Goal: Task Accomplishment & Management: Use online tool/utility

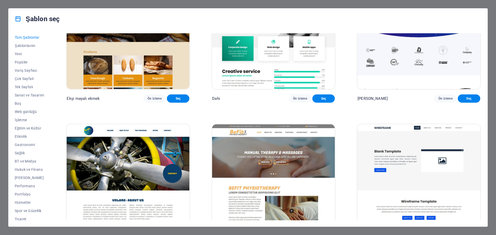
scroll to position [3644, 0]
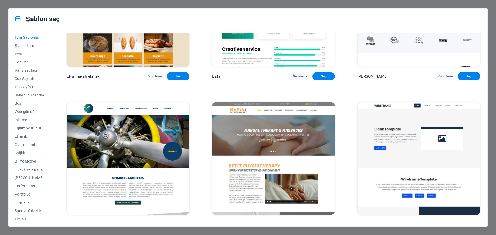
click at [297, 223] on font "Ön izleme" at bounding box center [300, 225] width 14 height 4
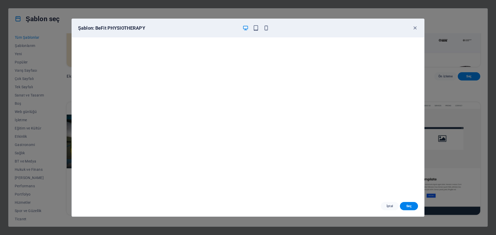
scroll to position [1, 0]
click at [415, 27] on icon "button" at bounding box center [415, 28] width 6 height 6
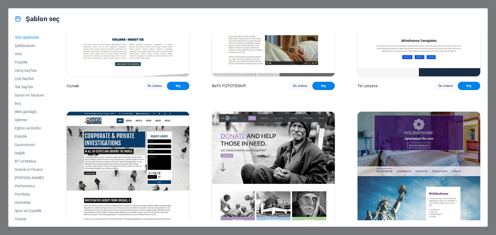
scroll to position [3799, 0]
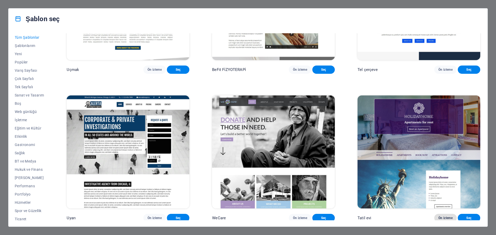
click at [447, 217] on font "Ön izleme" at bounding box center [446, 219] width 14 height 4
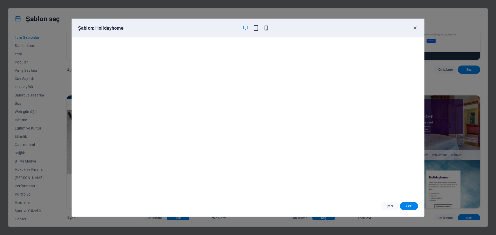
click at [256, 29] on icon "button" at bounding box center [256, 28] width 6 height 6
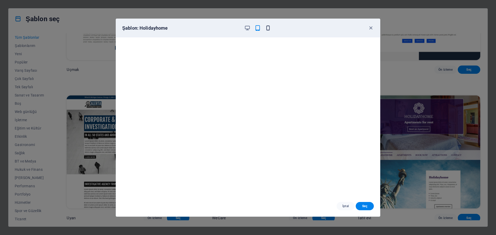
click at [270, 30] on icon "button" at bounding box center [268, 28] width 6 height 6
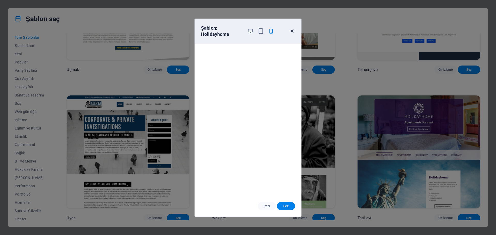
click at [293, 31] on icon "button" at bounding box center [292, 31] width 6 height 6
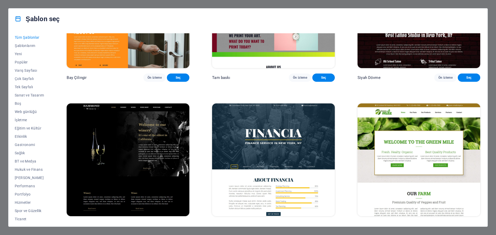
scroll to position [4238, 0]
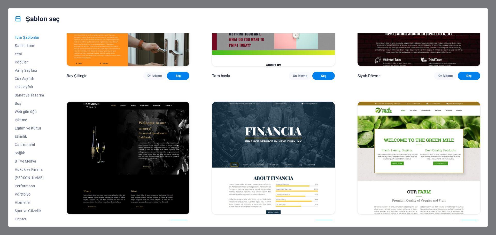
click at [448, 223] on font "Ön izleme" at bounding box center [446, 225] width 14 height 4
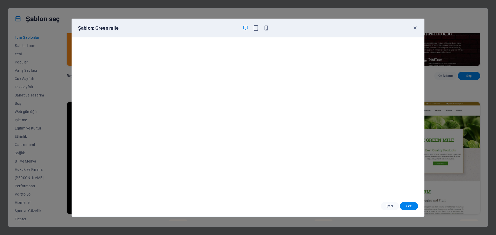
scroll to position [0, 0]
click at [416, 26] on icon "button" at bounding box center [415, 28] width 6 height 6
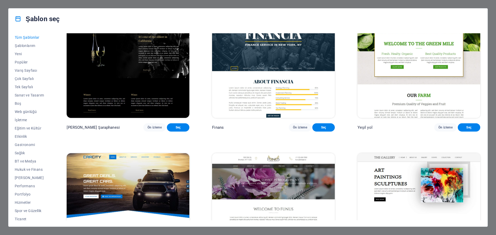
scroll to position [4368, 0]
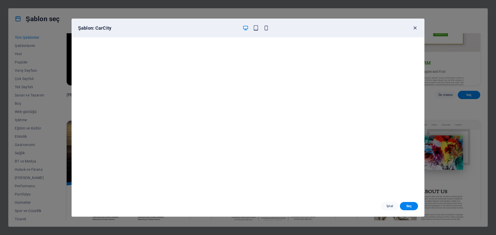
click at [414, 27] on icon "button" at bounding box center [415, 28] width 6 height 6
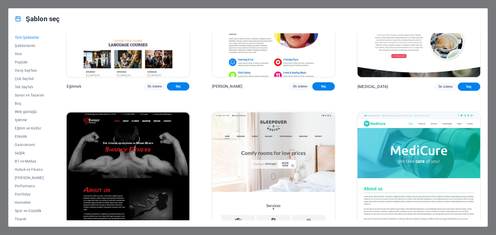
scroll to position [4678, 0]
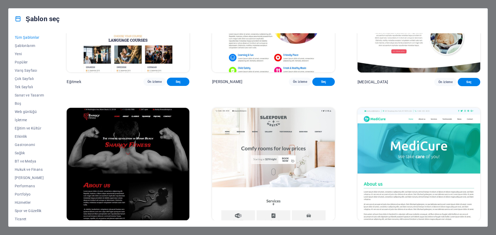
click at [441, 229] on font "Ön izleme" at bounding box center [446, 231] width 14 height 4
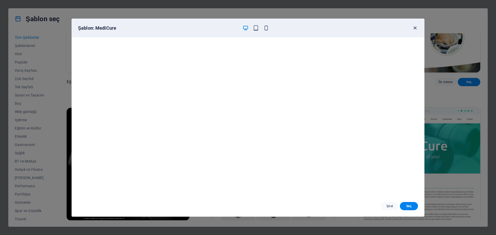
click at [416, 29] on icon "button" at bounding box center [415, 28] width 6 height 6
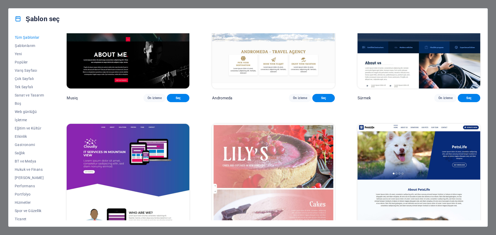
scroll to position [4962, 0]
